Goal: Task Accomplishment & Management: Use online tool/utility

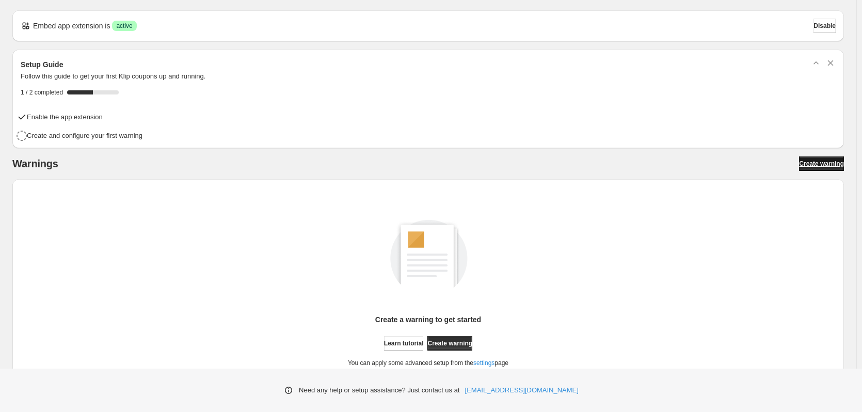
click at [819, 162] on span "Create warning" at bounding box center [821, 164] width 45 height 8
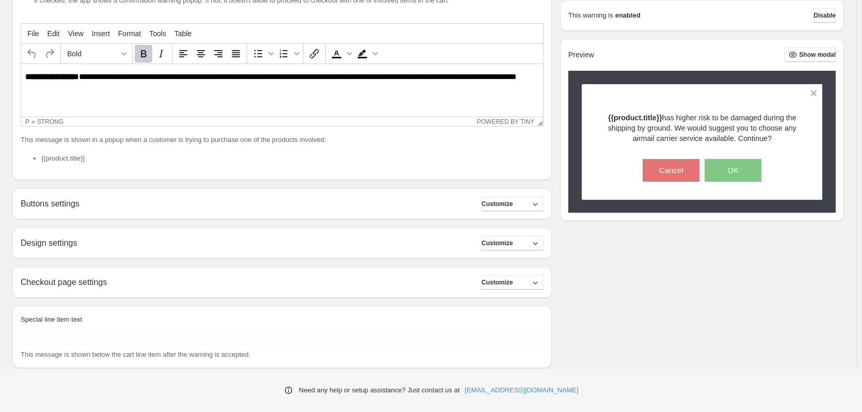
scroll to position [207, 0]
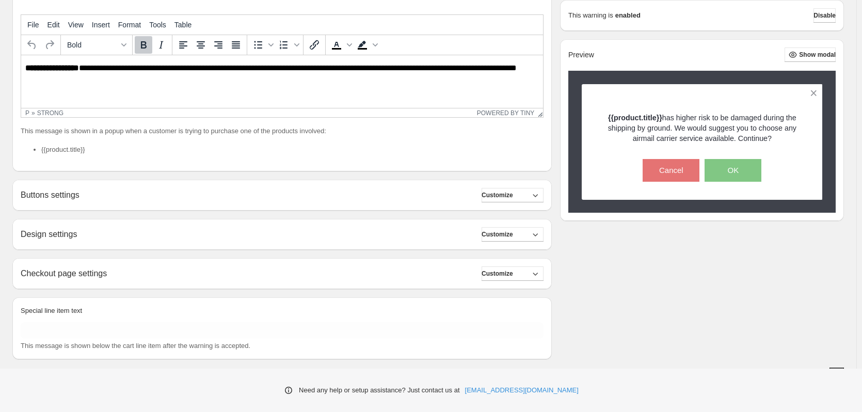
click at [84, 196] on div "Buttons settings Customize" at bounding box center [282, 195] width 523 height 14
click at [66, 203] on div "Buttons settings Customize Buttons settings are not available for your tariff p…" at bounding box center [282, 195] width 540 height 31
click at [541, 195] on icon "button" at bounding box center [535, 195] width 10 height 10
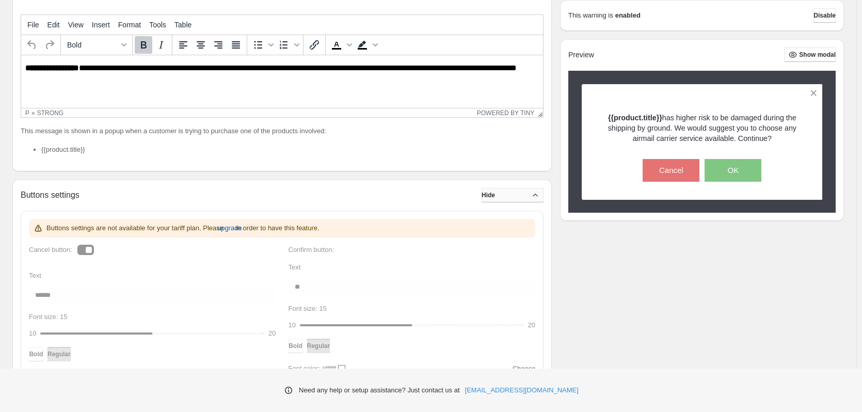
click at [541, 195] on icon "button" at bounding box center [535, 195] width 10 height 10
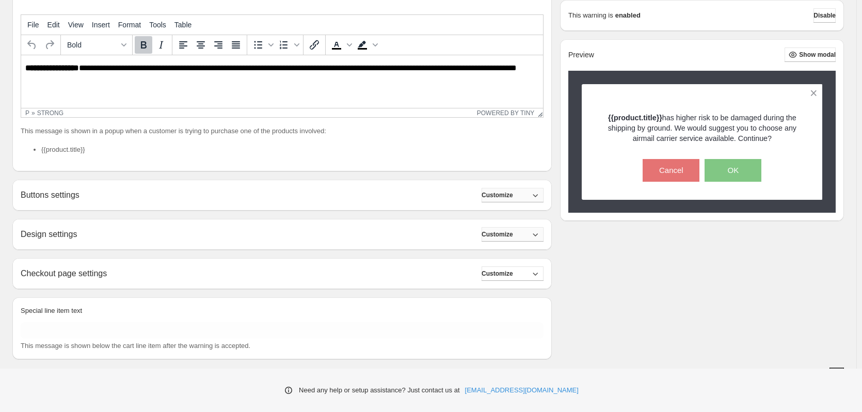
click at [543, 240] on button "Customize" at bounding box center [513, 234] width 62 height 14
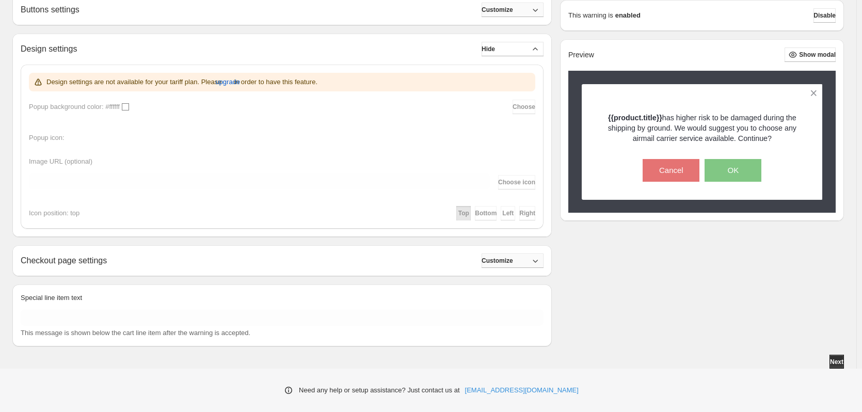
scroll to position [393, 0]
click at [541, 258] on icon "button" at bounding box center [535, 260] width 10 height 10
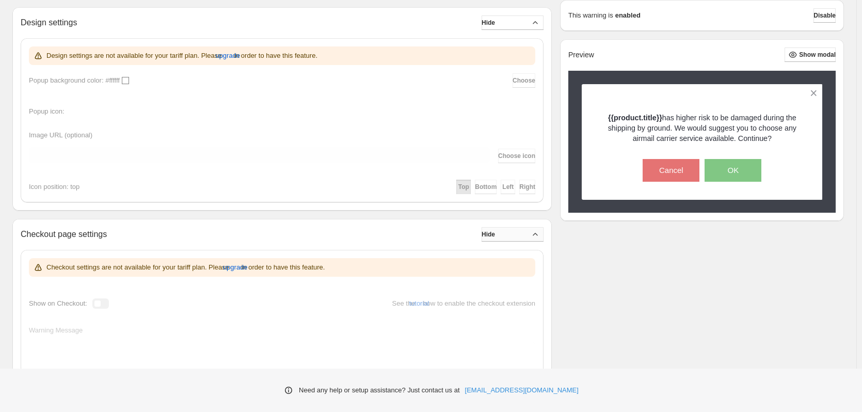
scroll to position [548, 0]
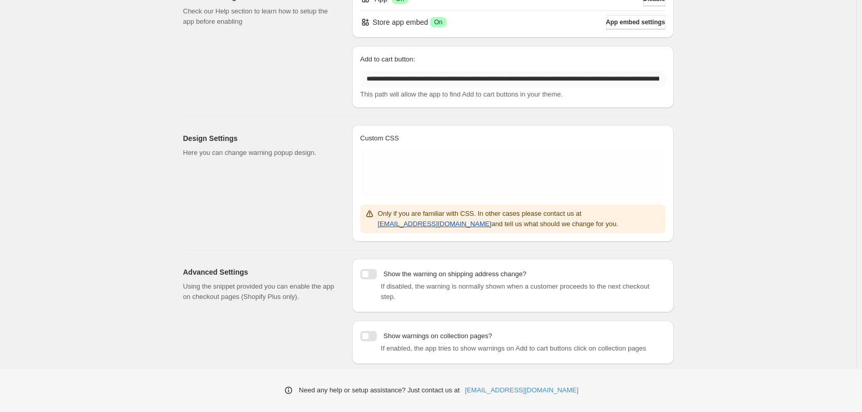
scroll to position [103, 0]
